Goal: Task Accomplishment & Management: Use online tool/utility

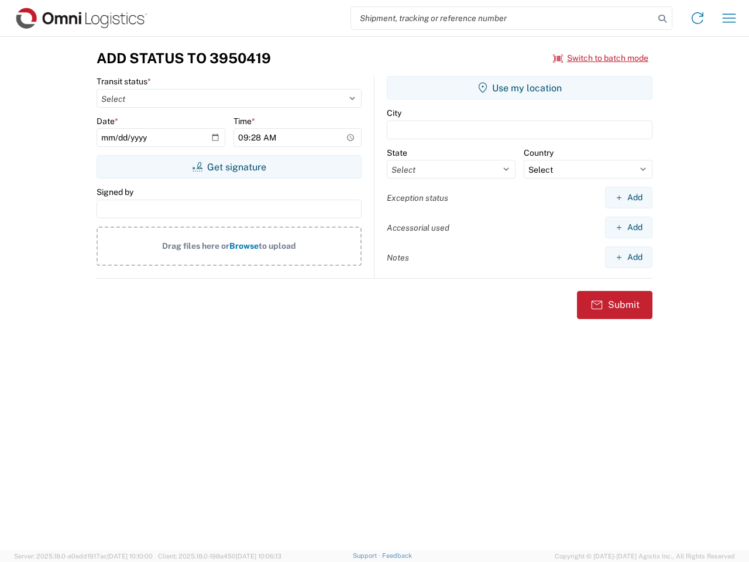
click at [503, 18] on input "search" at bounding box center [502, 18] width 303 height 22
click at [663, 19] on icon at bounding box center [663, 19] width 16 height 16
click at [698, 18] on icon at bounding box center [697, 18] width 19 height 19
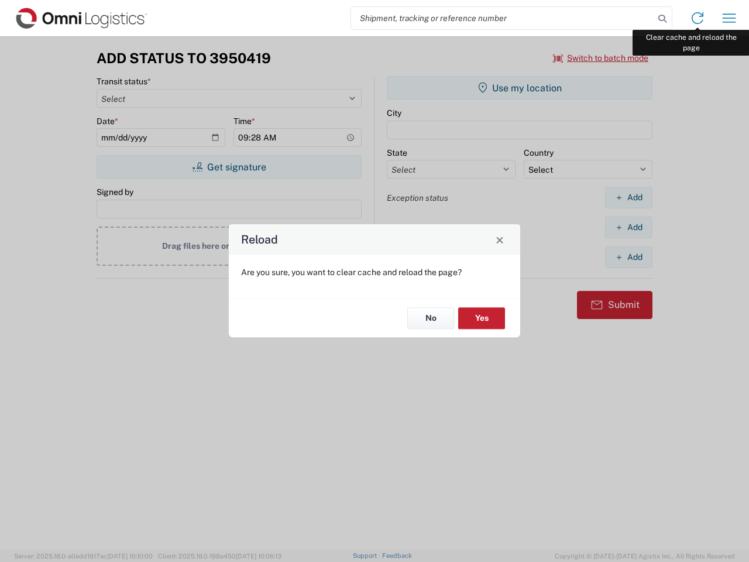
click at [729, 18] on div "Reload Are you sure, you want to clear cache and reload the page? No Yes" at bounding box center [374, 281] width 749 height 562
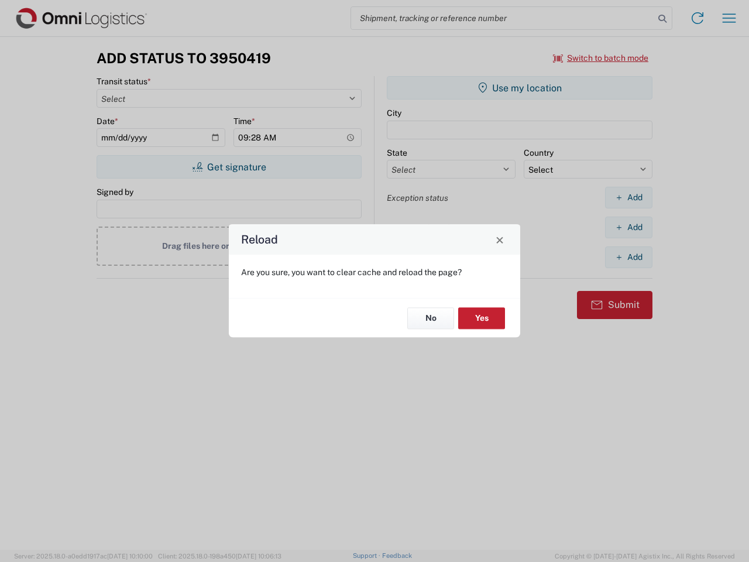
click at [601, 58] on div "Reload Are you sure, you want to clear cache and reload the page? No Yes" at bounding box center [374, 281] width 749 height 562
click at [229, 167] on div "Reload Are you sure, you want to clear cache and reload the page? No Yes" at bounding box center [374, 281] width 749 height 562
click at [520, 88] on div "Reload Are you sure, you want to clear cache and reload the page? No Yes" at bounding box center [374, 281] width 749 height 562
click at [629, 197] on div "Reload Are you sure, you want to clear cache and reload the page? No Yes" at bounding box center [374, 281] width 749 height 562
click at [629, 227] on div "Reload Are you sure, you want to clear cache and reload the page? No Yes" at bounding box center [374, 281] width 749 height 562
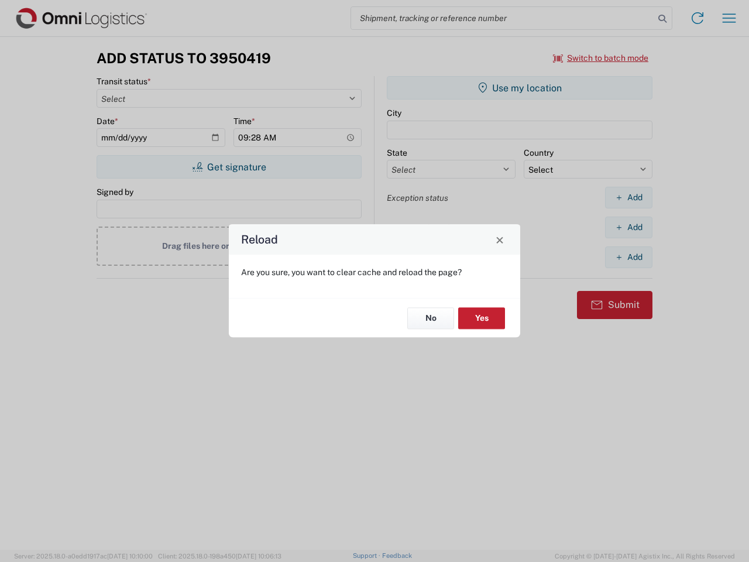
click at [629, 257] on div "Reload Are you sure, you want to clear cache and reload the page? No Yes" at bounding box center [374, 281] width 749 height 562
